Goal: Navigation & Orientation: Understand site structure

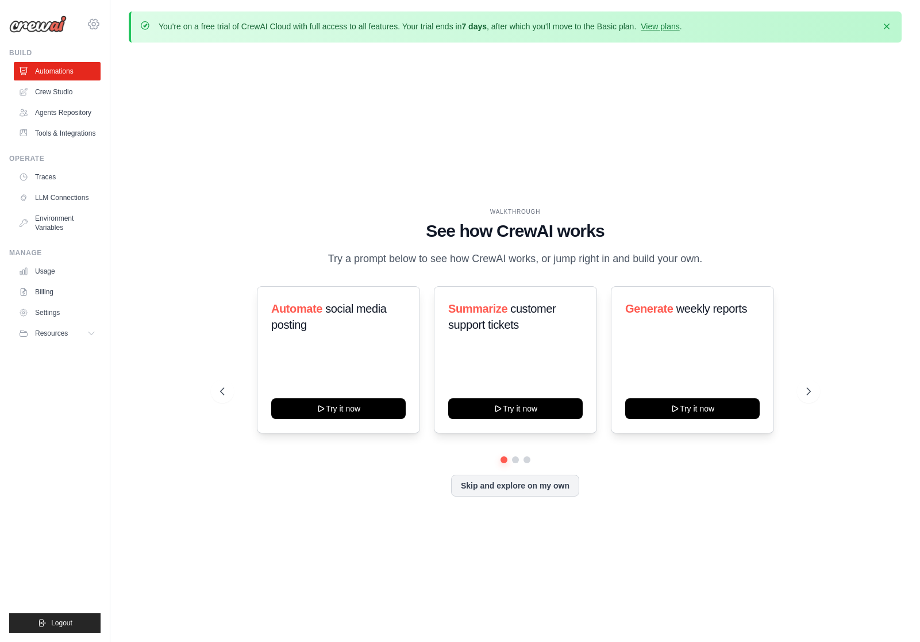
click at [98, 26] on icon at bounding box center [94, 24] width 14 height 14
click at [135, 75] on span "Settings" at bounding box center [143, 70] width 91 height 11
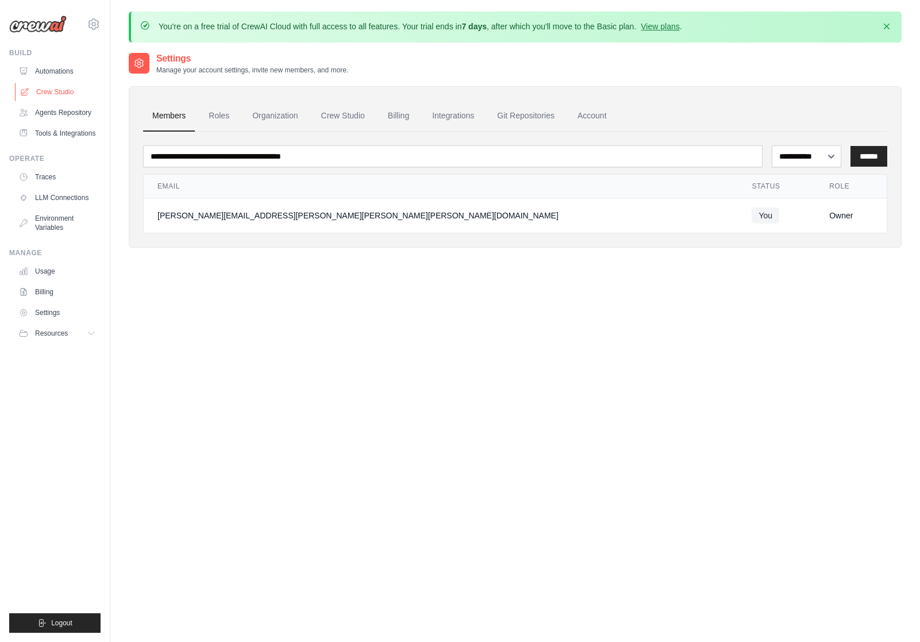
click at [49, 93] on link "Crew Studio" at bounding box center [58, 92] width 87 height 18
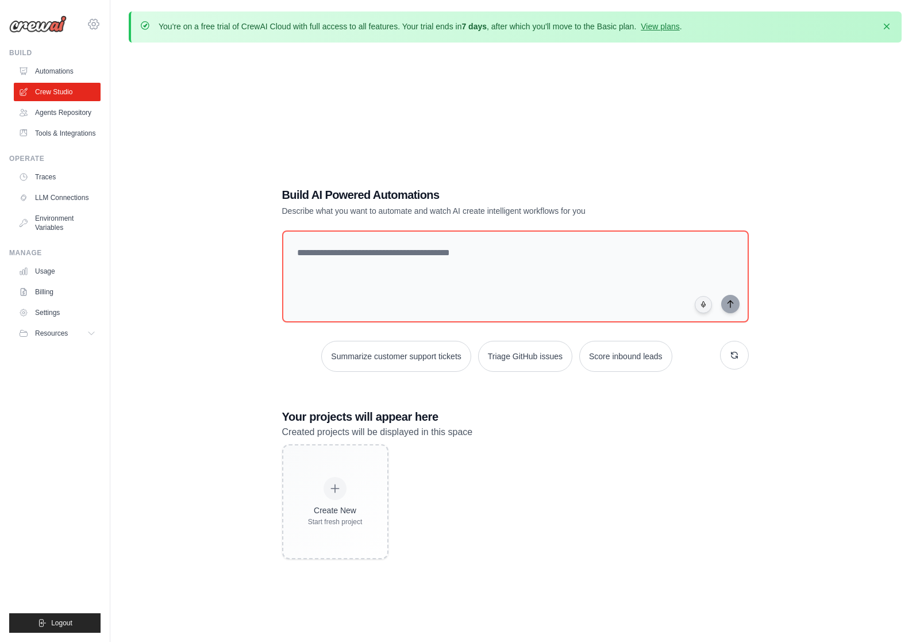
click at [96, 24] on icon at bounding box center [94, 24] width 14 height 14
click at [323, 86] on div "Build AI Powered Automations Describe what you want to automate and watch AI cr…" at bounding box center [515, 373] width 773 height 642
click at [62, 111] on link "Agents Repository" at bounding box center [58, 112] width 87 height 18
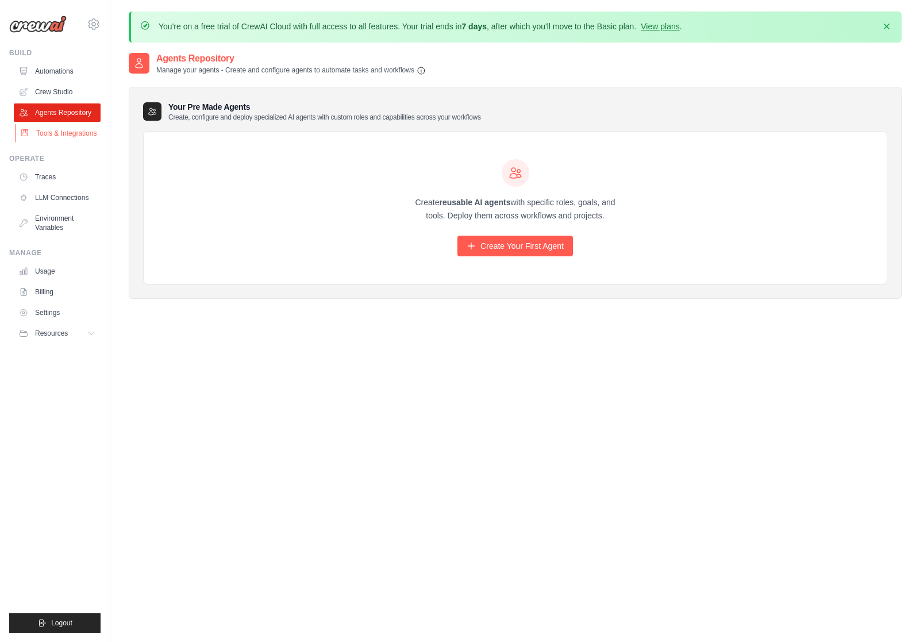
click at [62, 128] on link "Tools & Integrations" at bounding box center [58, 133] width 87 height 18
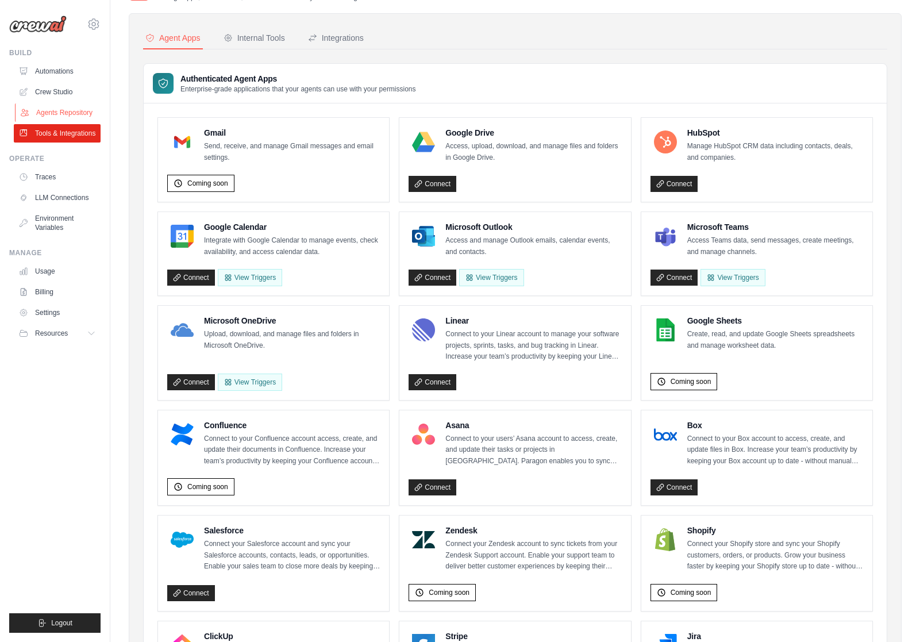
scroll to position [72, 0]
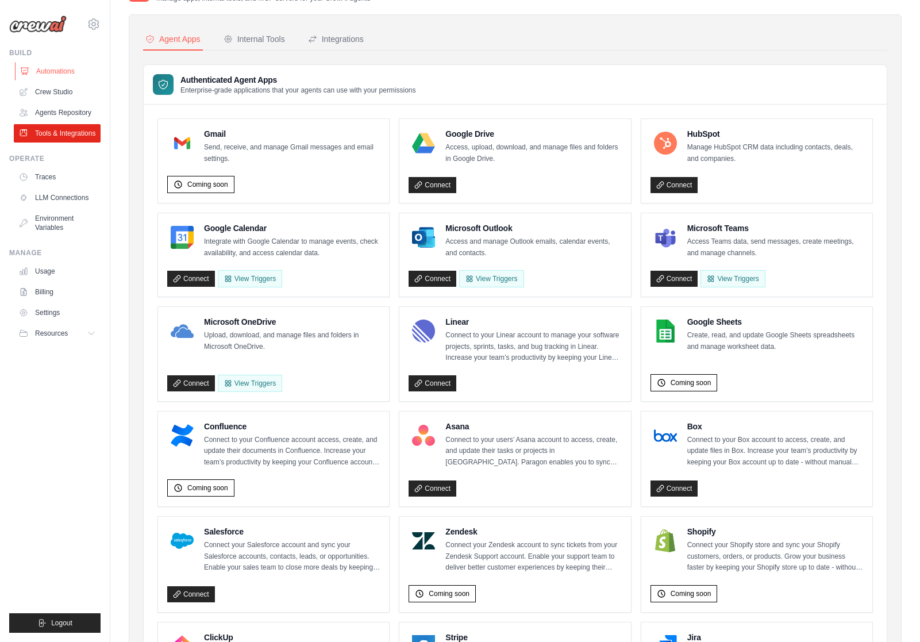
click at [43, 72] on link "Automations" at bounding box center [58, 71] width 87 height 18
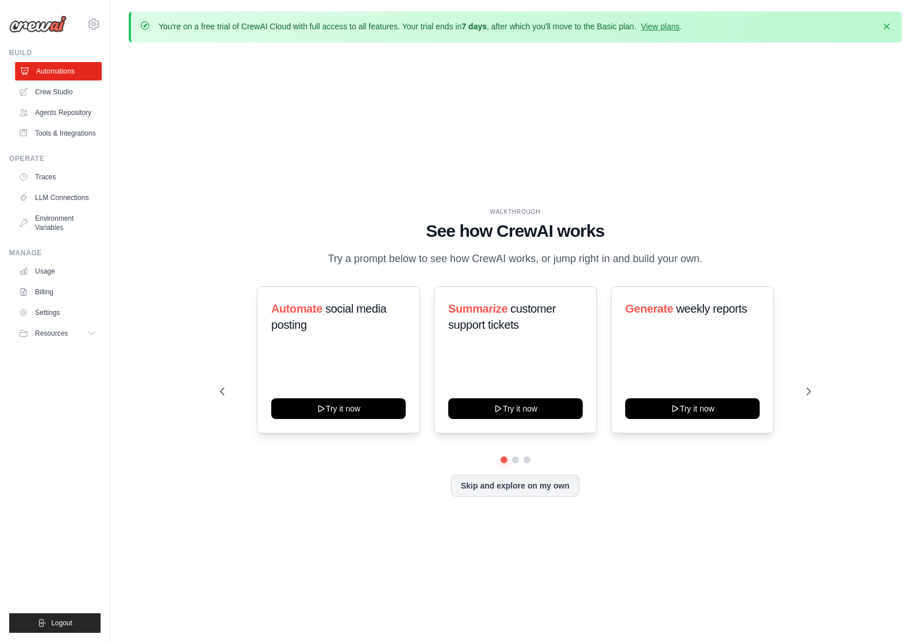
click at [65, 72] on link "Automations" at bounding box center [58, 71] width 87 height 18
click at [53, 88] on link "Crew Studio" at bounding box center [58, 92] width 87 height 18
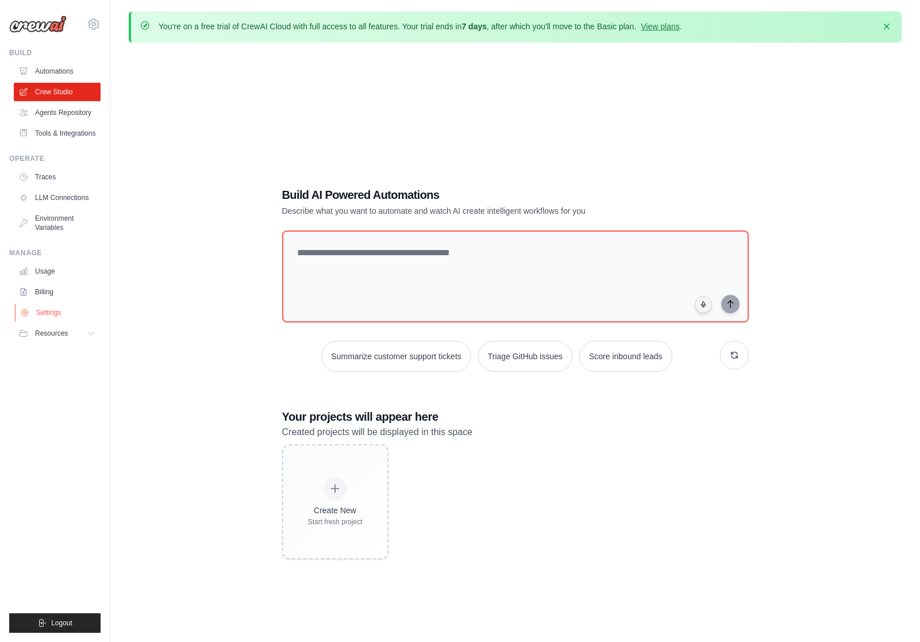
click at [51, 308] on link "Settings" at bounding box center [58, 312] width 87 height 18
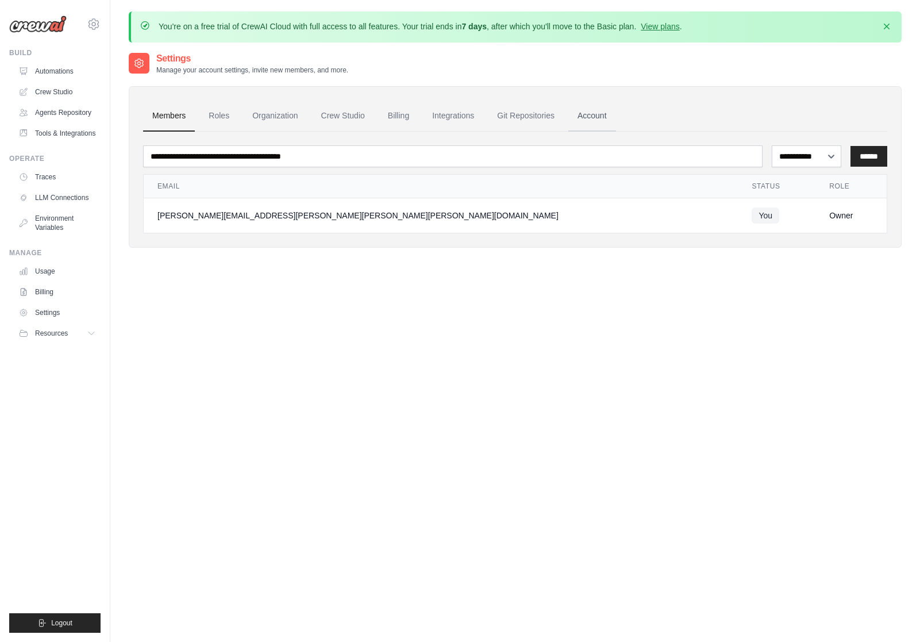
click at [596, 110] on link "Account" at bounding box center [592, 116] width 48 height 31
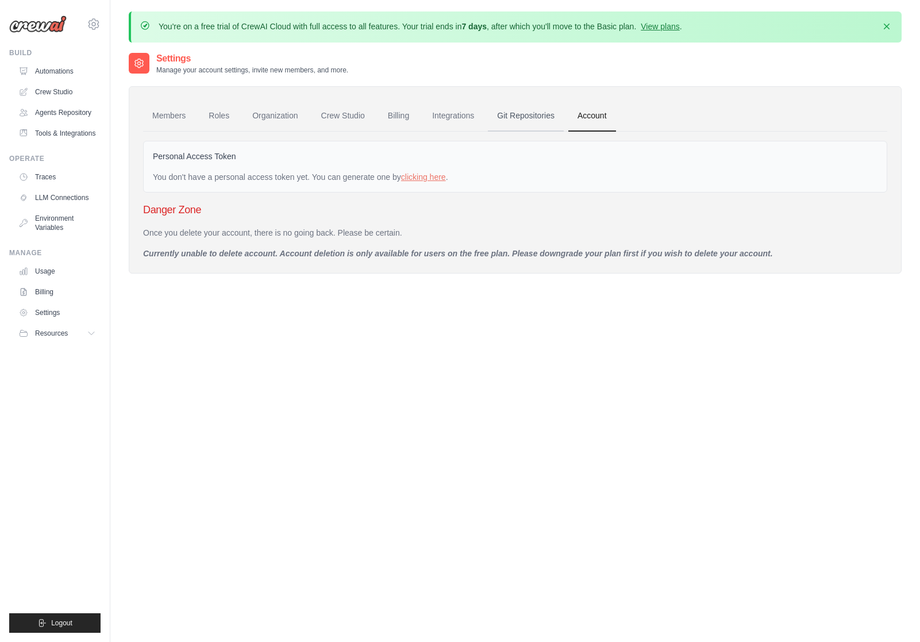
click at [551, 113] on link "Git Repositories" at bounding box center [526, 116] width 76 height 31
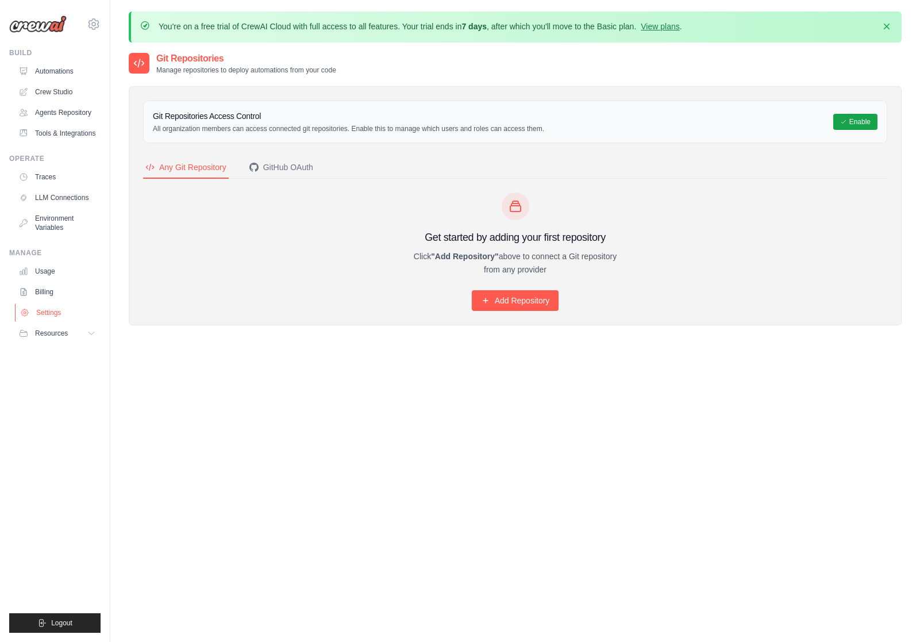
click at [36, 312] on link "Settings" at bounding box center [58, 312] width 87 height 18
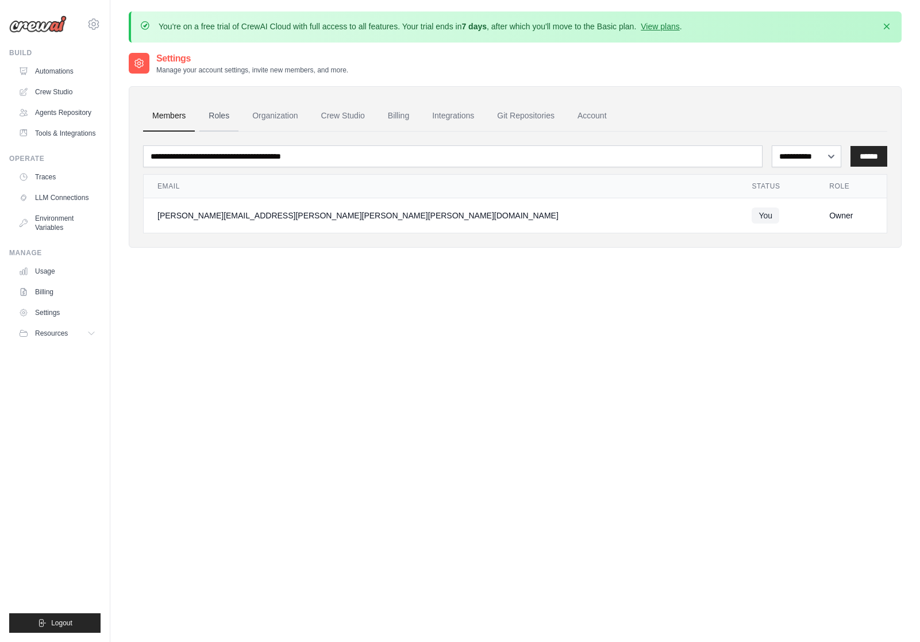
click at [222, 115] on link "Roles" at bounding box center [218, 116] width 39 height 31
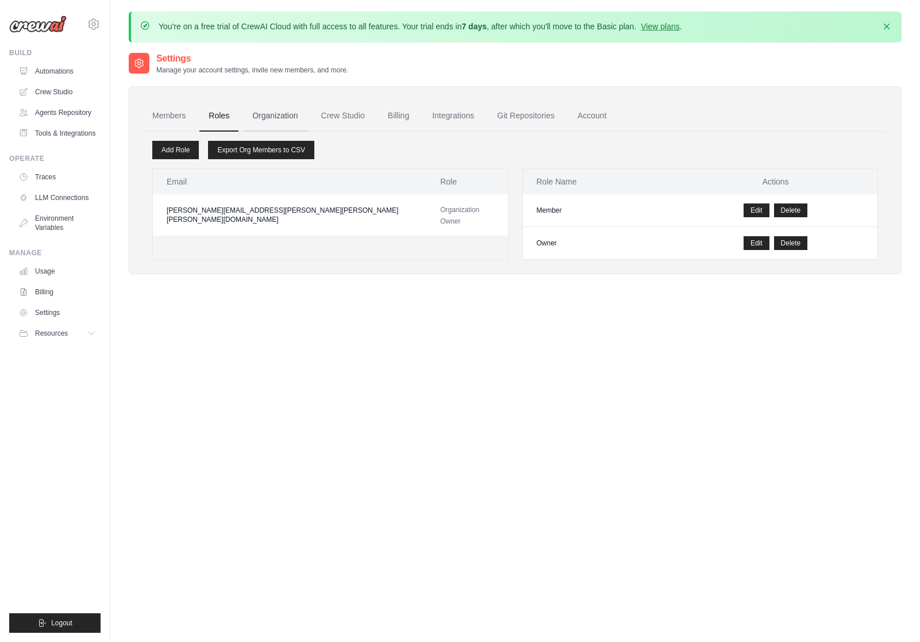
click at [273, 117] on link "Organization" at bounding box center [275, 116] width 64 height 31
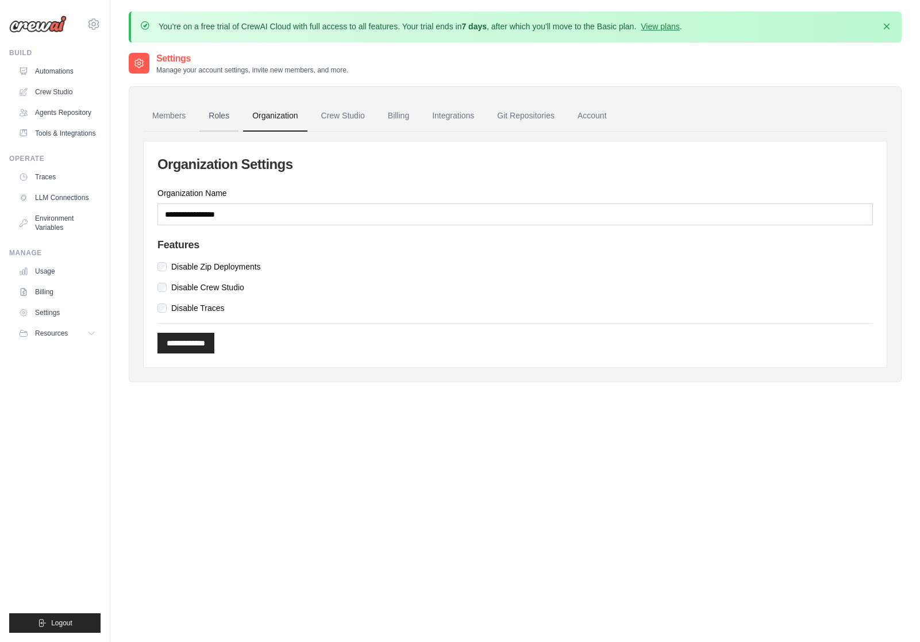
click at [215, 117] on link "Roles" at bounding box center [218, 116] width 39 height 31
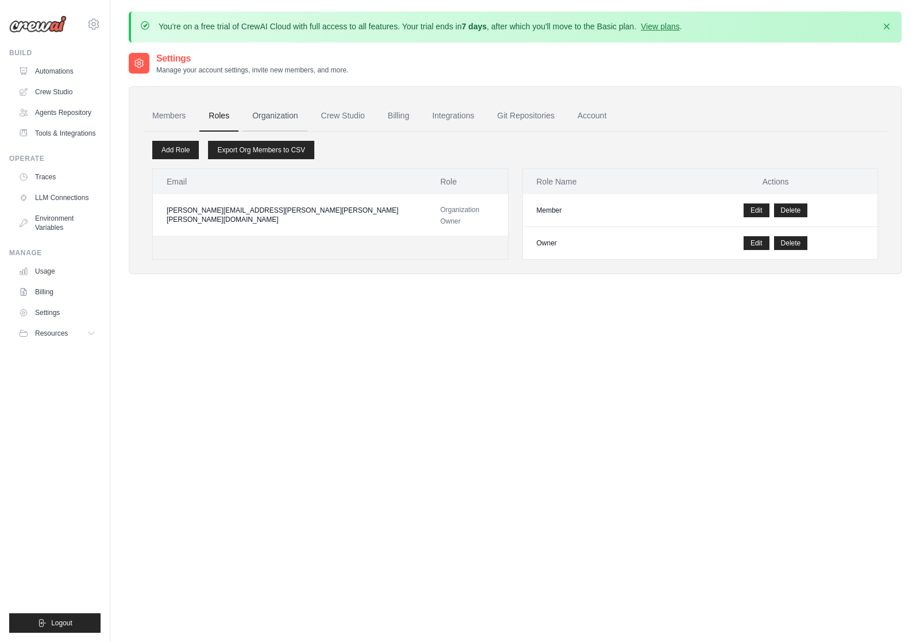
click at [269, 116] on link "Organization" at bounding box center [275, 116] width 64 height 31
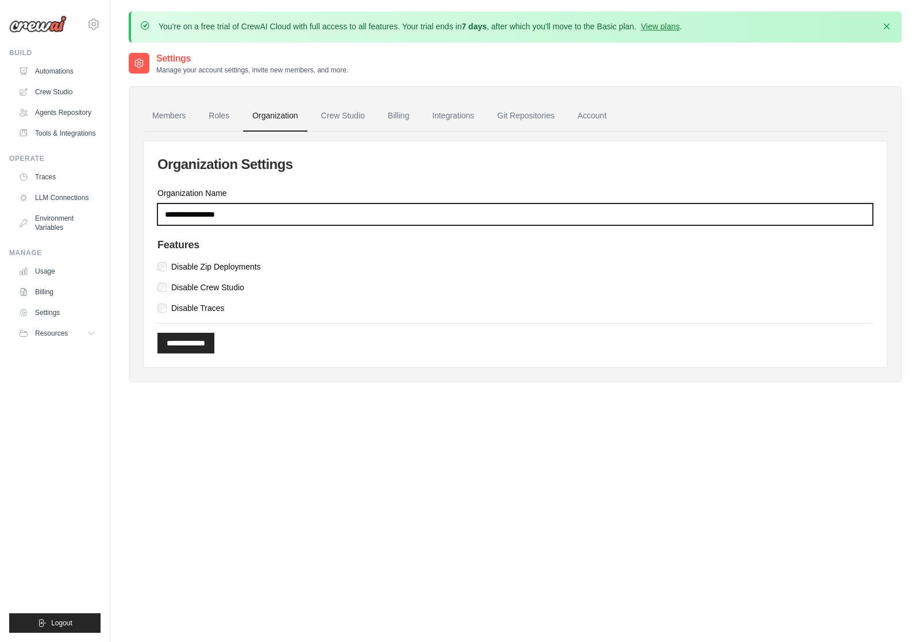
click at [194, 217] on input "Organization Name" at bounding box center [514, 214] width 715 height 22
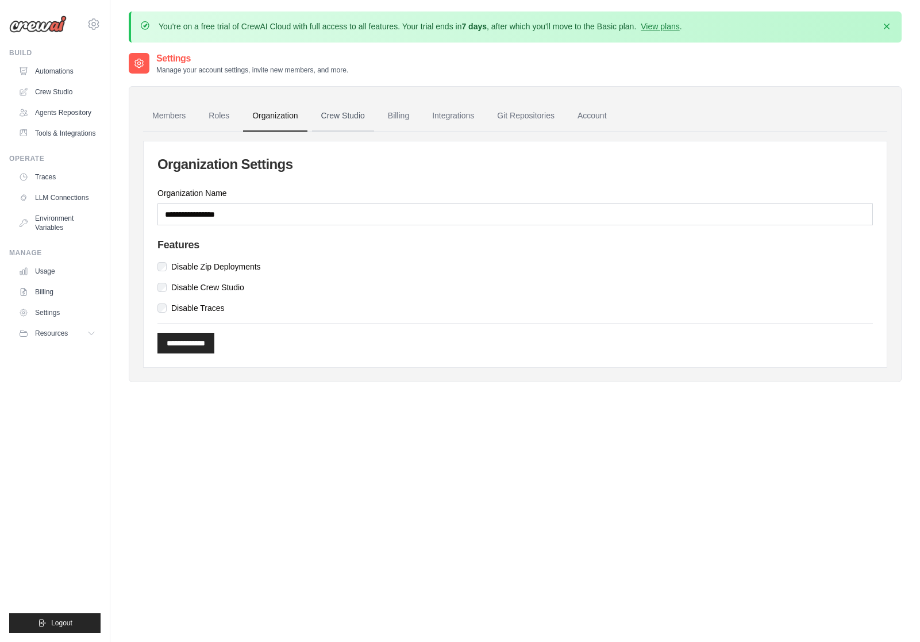
click at [356, 118] on link "Crew Studio" at bounding box center [343, 116] width 62 height 31
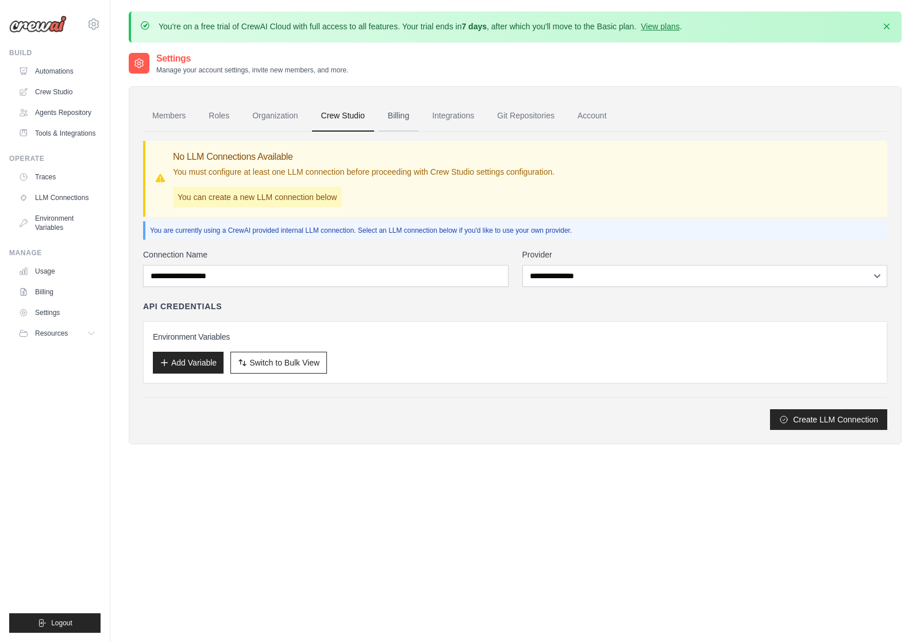
click at [403, 118] on link "Billing" at bounding box center [399, 116] width 40 height 31
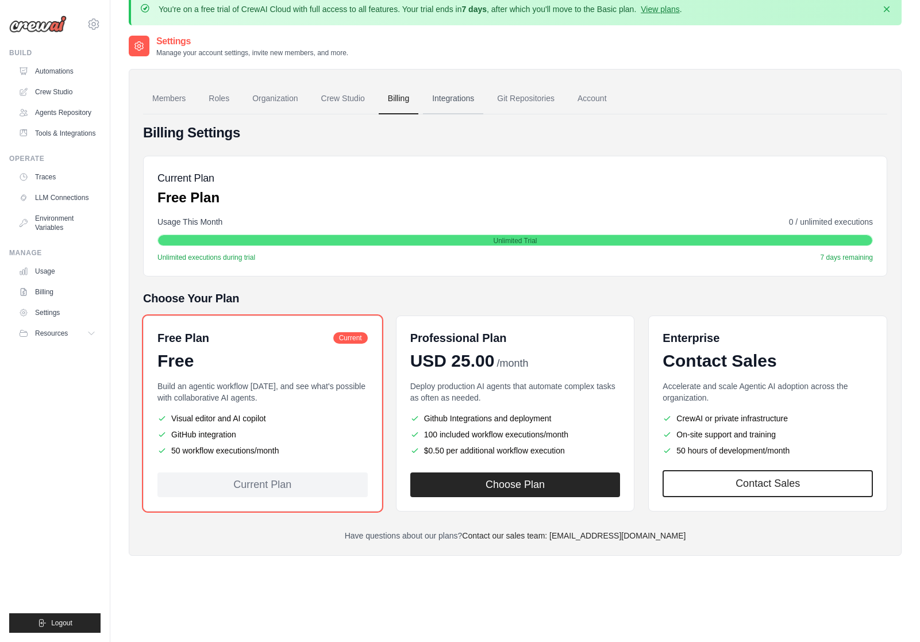
scroll to position [15, 0]
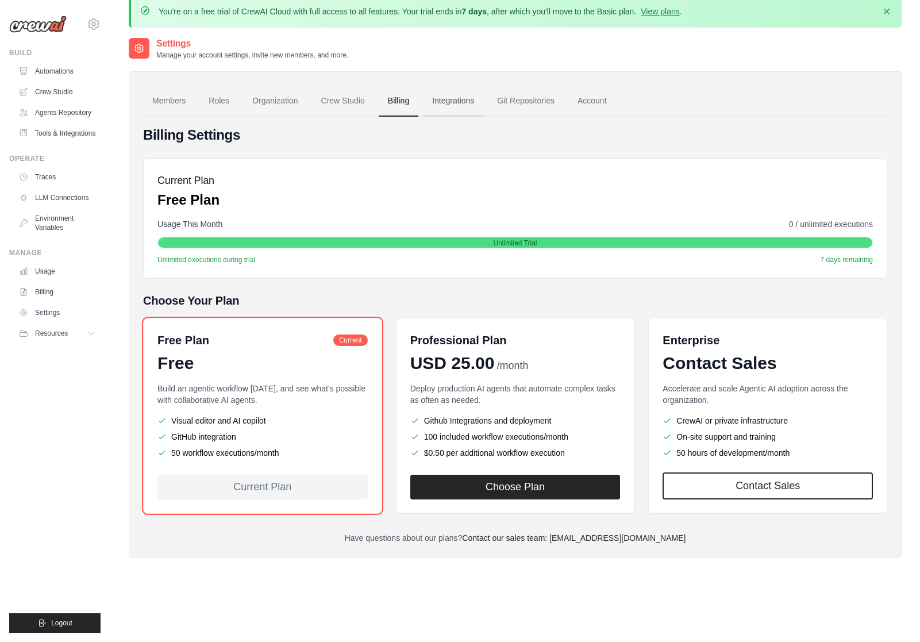
click at [458, 104] on link "Integrations" at bounding box center [453, 101] width 60 height 31
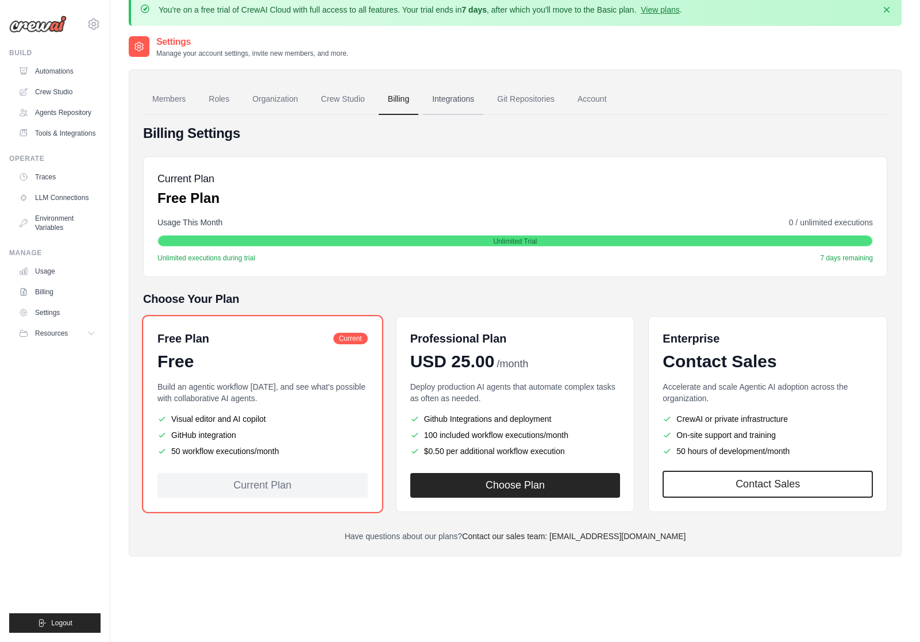
scroll to position [19, 1]
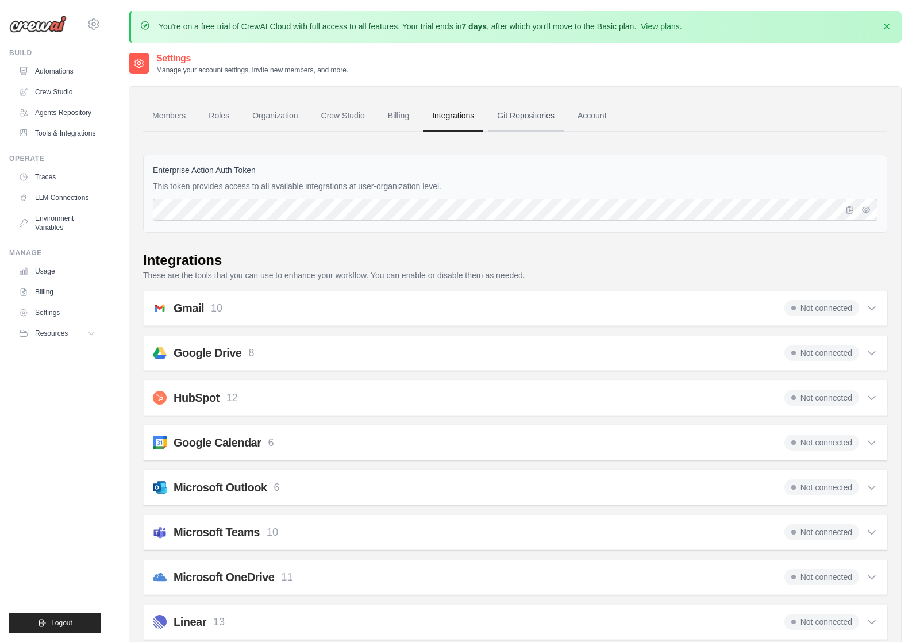
click at [522, 115] on link "Git Repositories" at bounding box center [526, 116] width 76 height 31
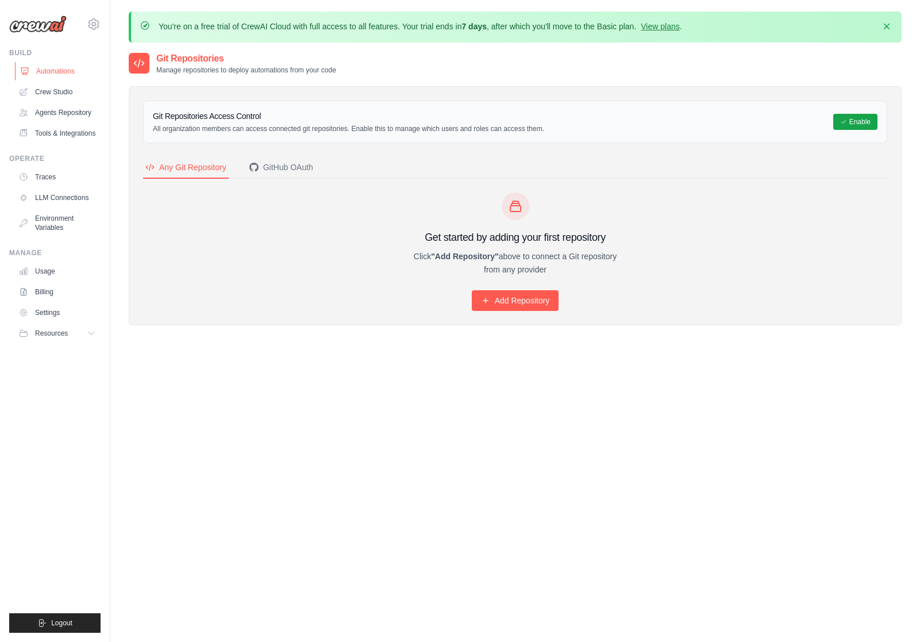
click at [51, 69] on link "Automations" at bounding box center [58, 71] width 87 height 18
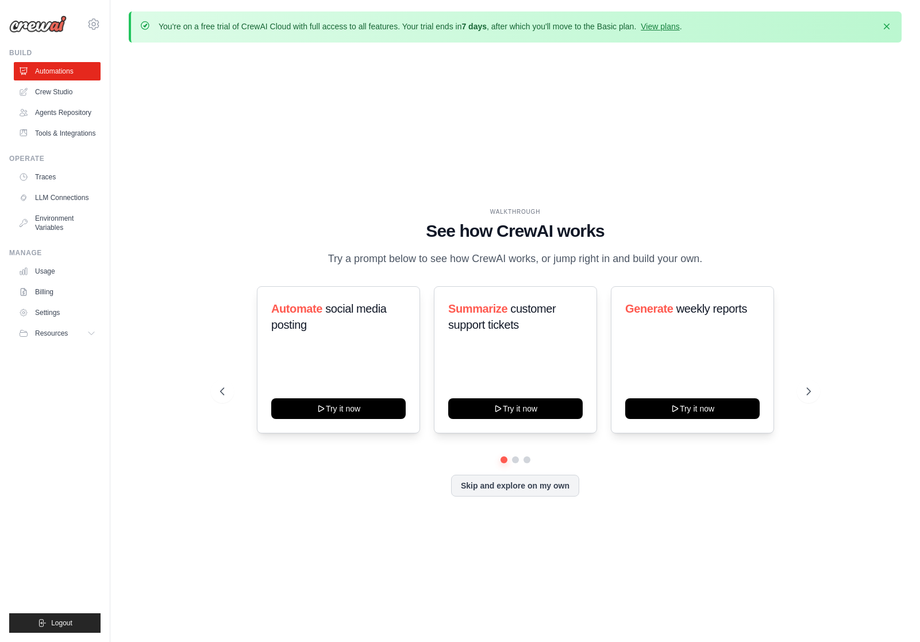
scroll to position [40, 0]
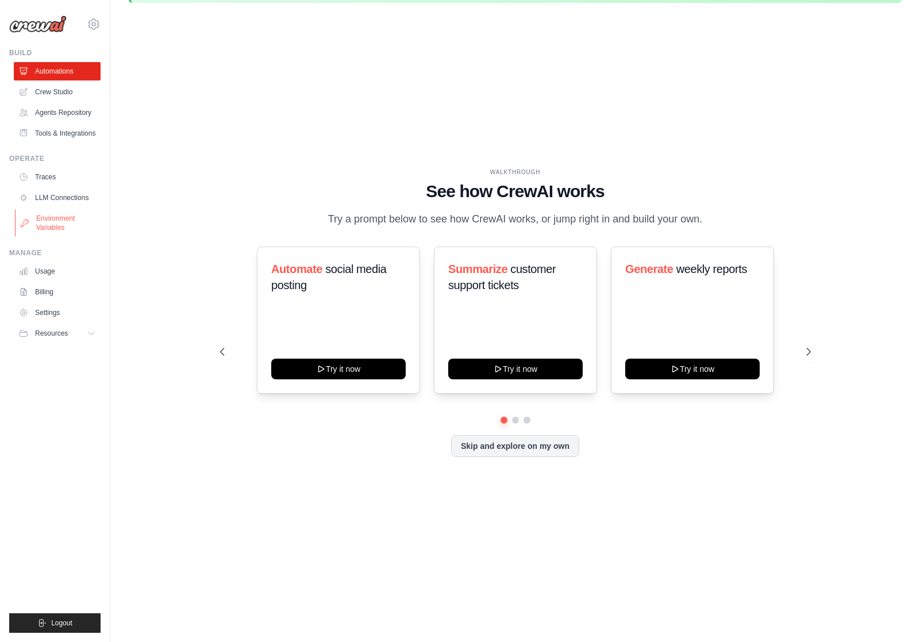
click at [56, 218] on link "Environment Variables" at bounding box center [58, 223] width 87 height 28
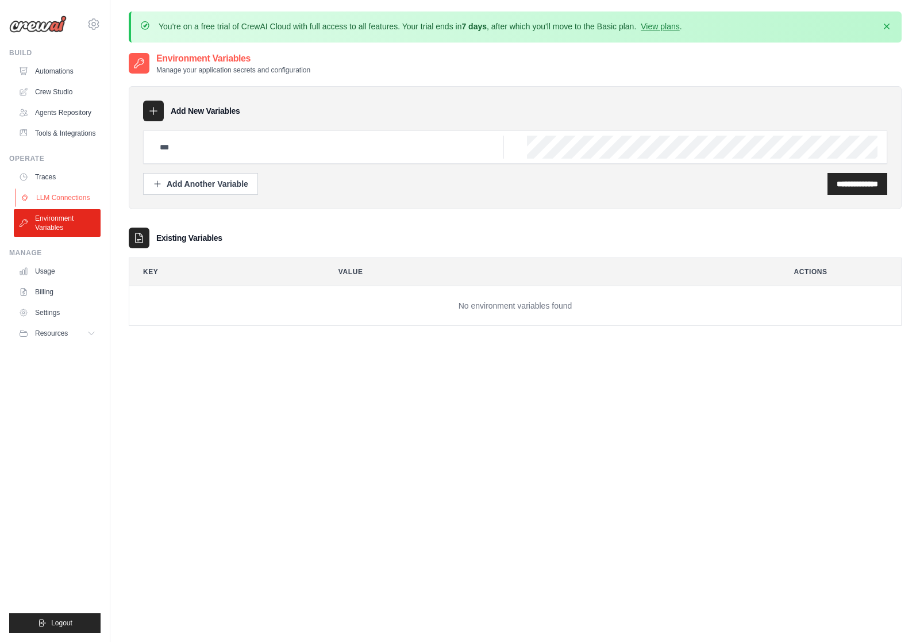
click at [57, 194] on link "LLM Connections" at bounding box center [58, 197] width 87 height 18
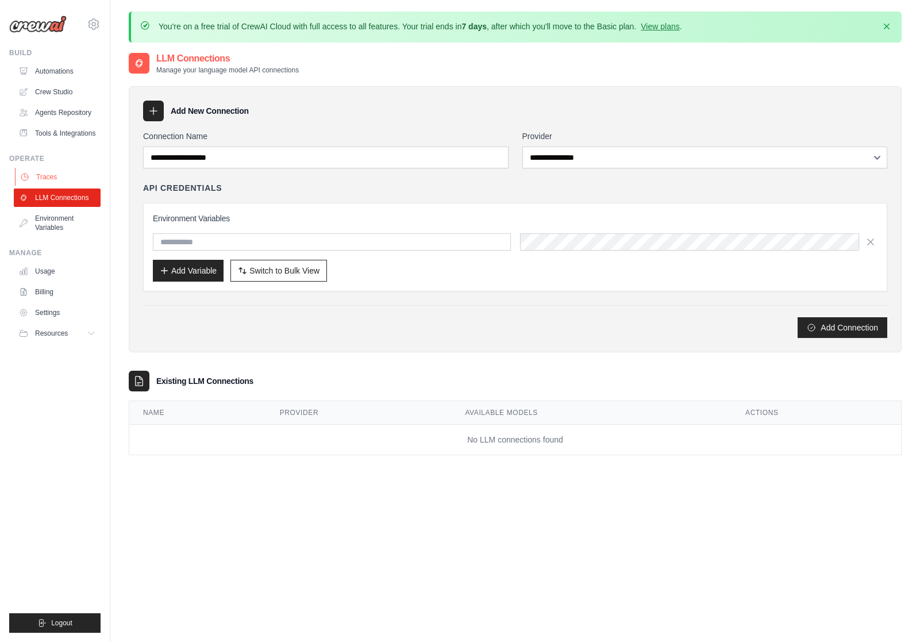
click at [49, 177] on link "Traces" at bounding box center [58, 177] width 87 height 18
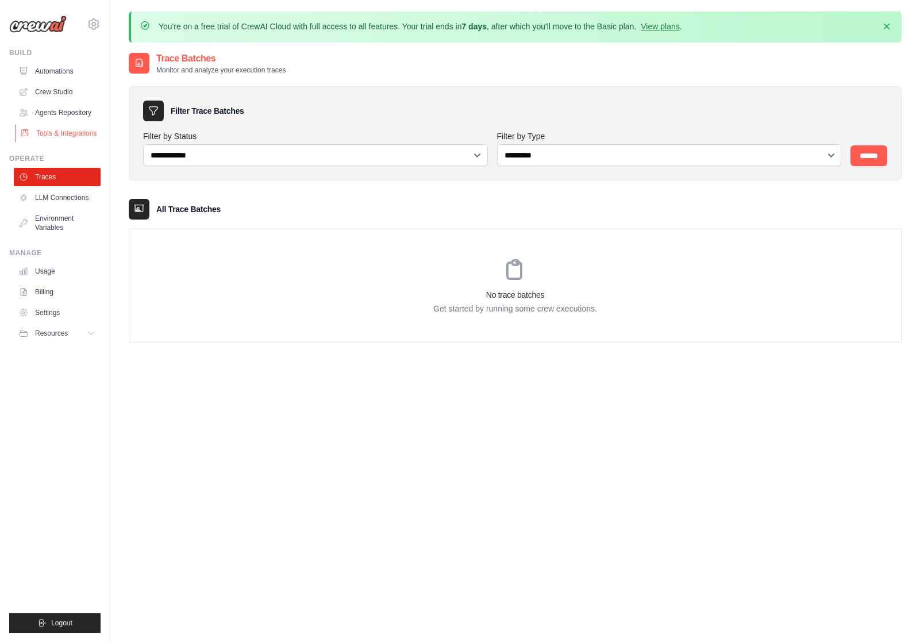
click at [59, 132] on link "Tools & Integrations" at bounding box center [58, 133] width 87 height 18
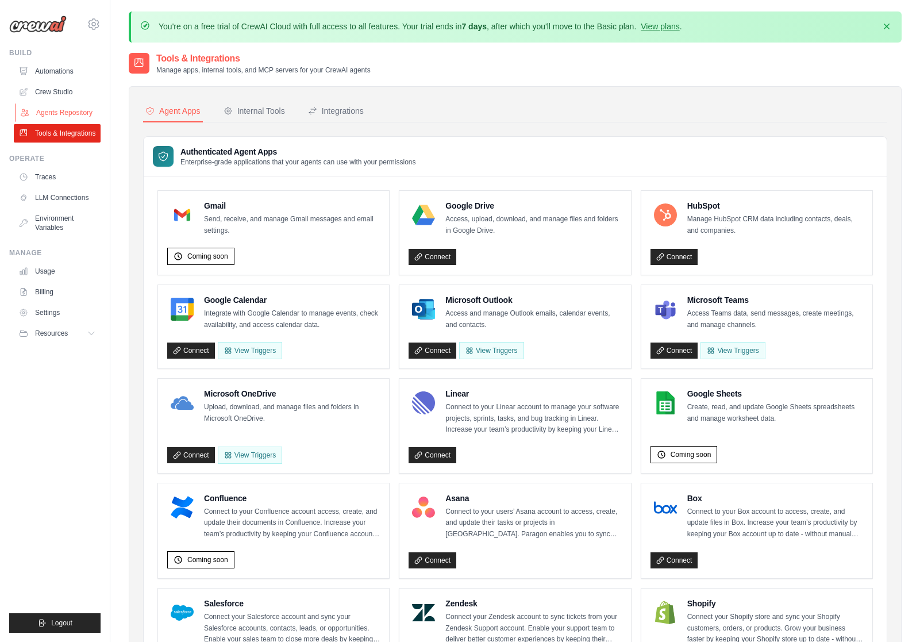
click at [59, 109] on link "Agents Repository" at bounding box center [58, 112] width 87 height 18
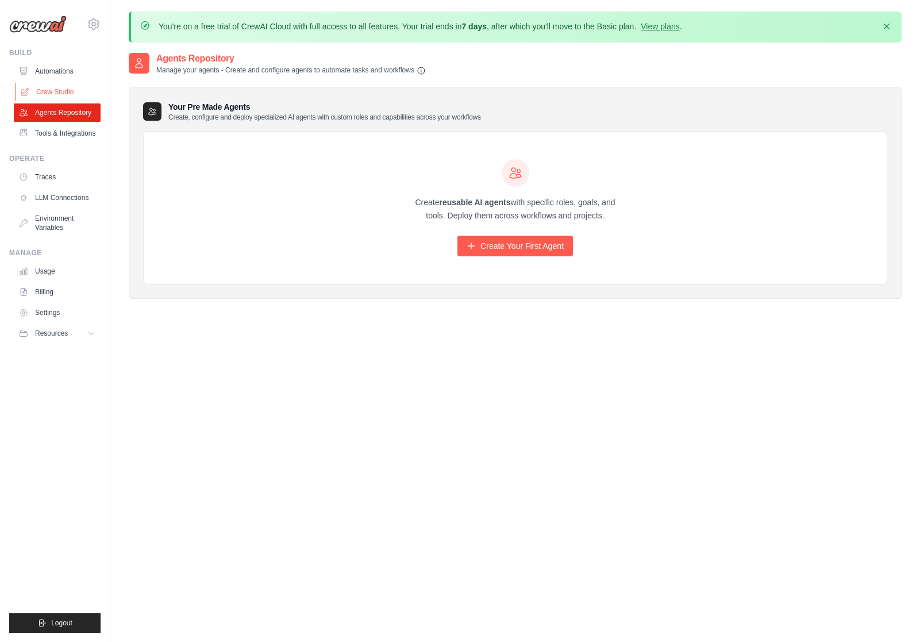
click at [61, 96] on link "Crew Studio" at bounding box center [58, 92] width 87 height 18
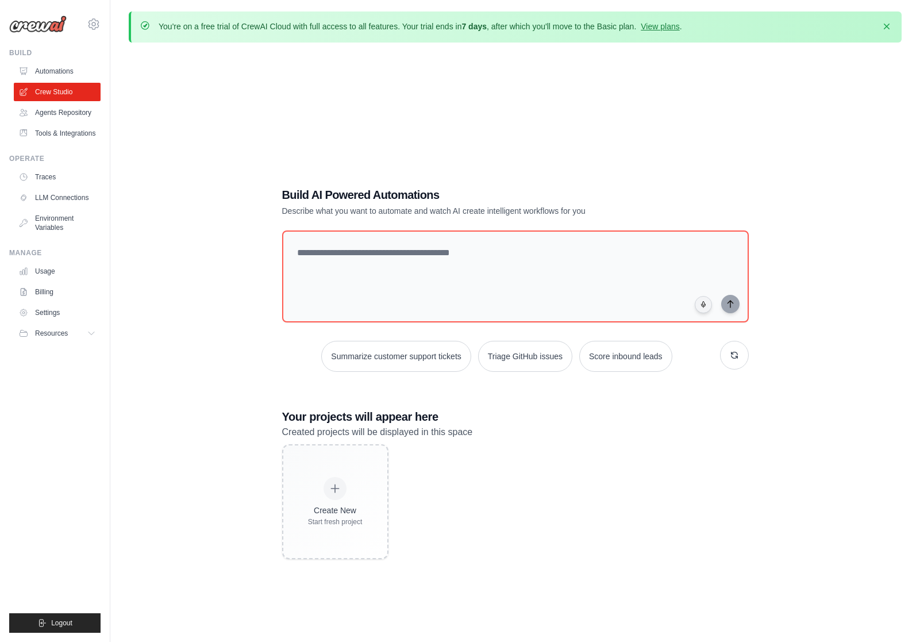
click at [875, 310] on div "Build AI Powered Automations Describe what you want to automate and watch AI cr…" at bounding box center [515, 373] width 773 height 642
